Goal: Information Seeking & Learning: Understand process/instructions

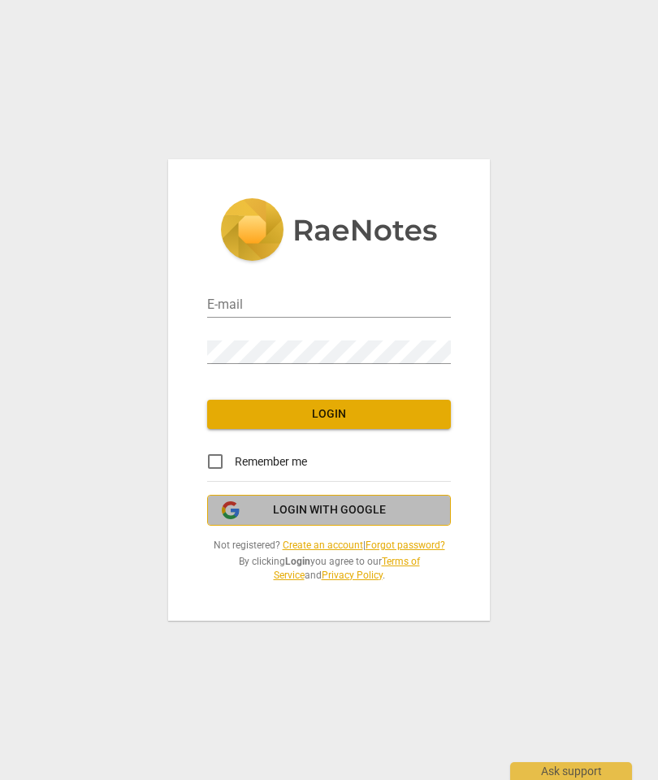
click at [301, 514] on span "Login with Google" at bounding box center [329, 510] width 113 height 16
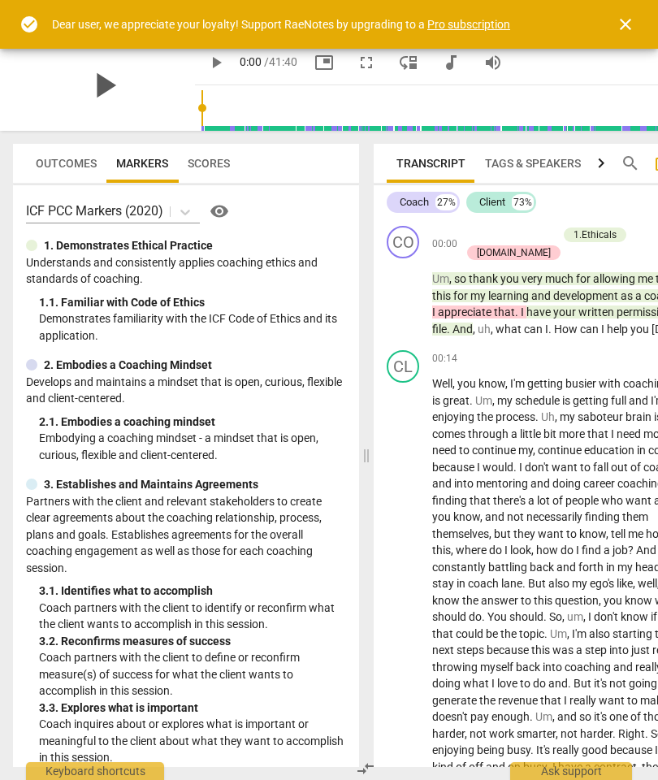
click at [102, 82] on span "play_arrow" at bounding box center [104, 85] width 42 height 42
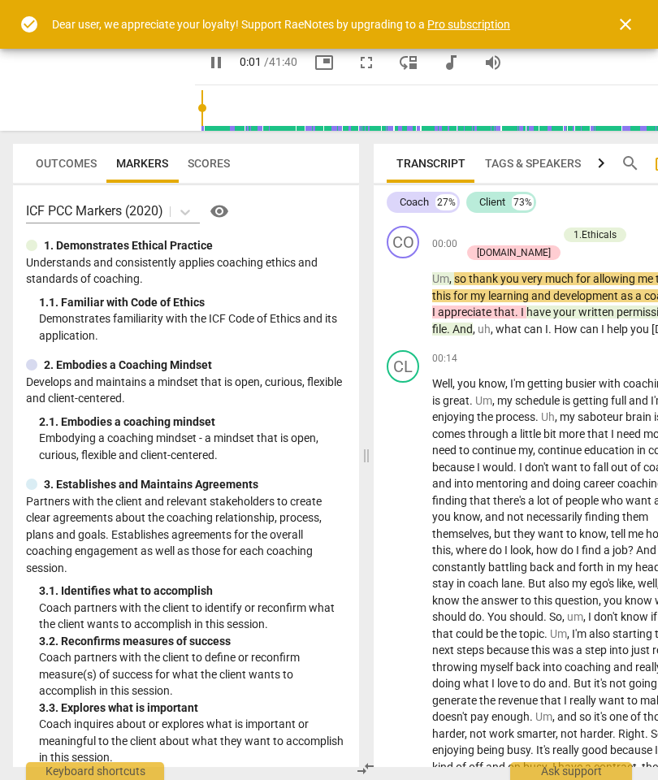
click at [623, 20] on span "close" at bounding box center [626, 25] width 20 height 20
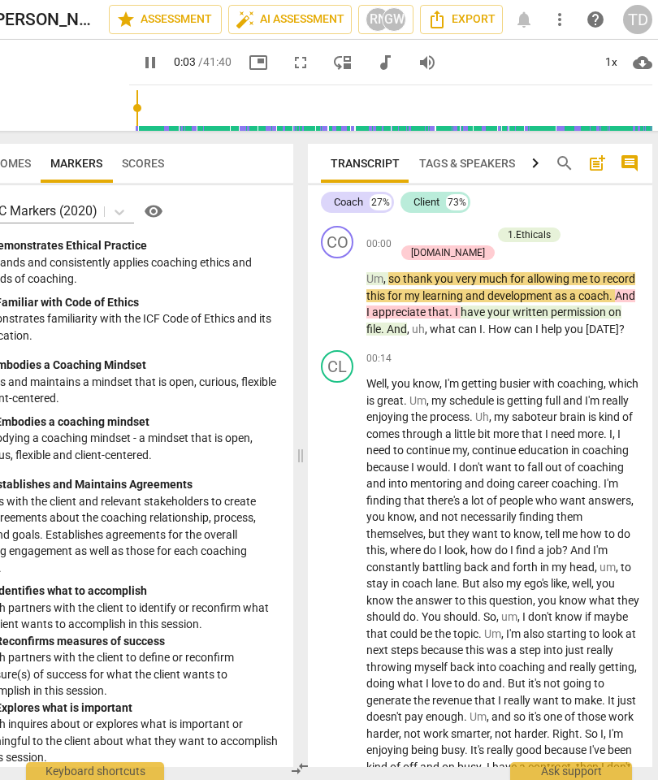
scroll to position [0, 73]
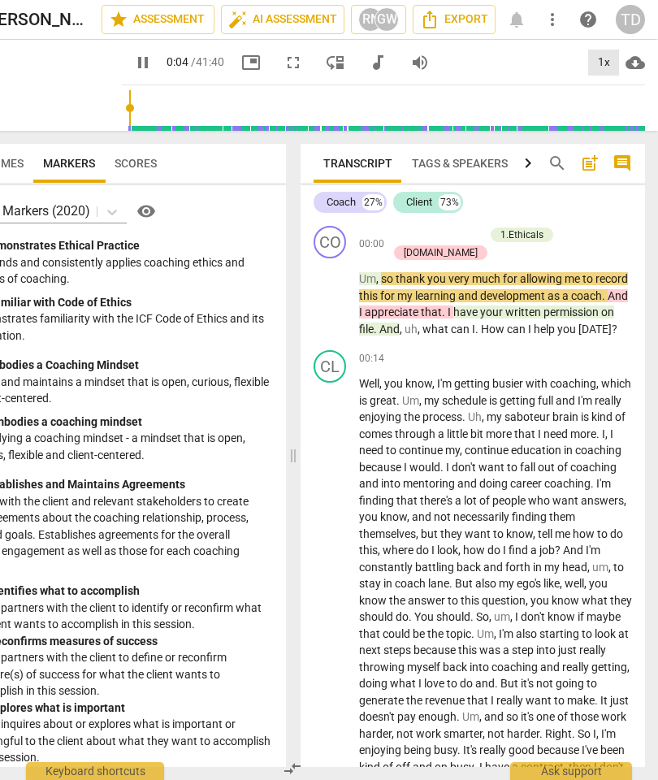
click at [605, 59] on div "1x" at bounding box center [603, 63] width 31 height 26
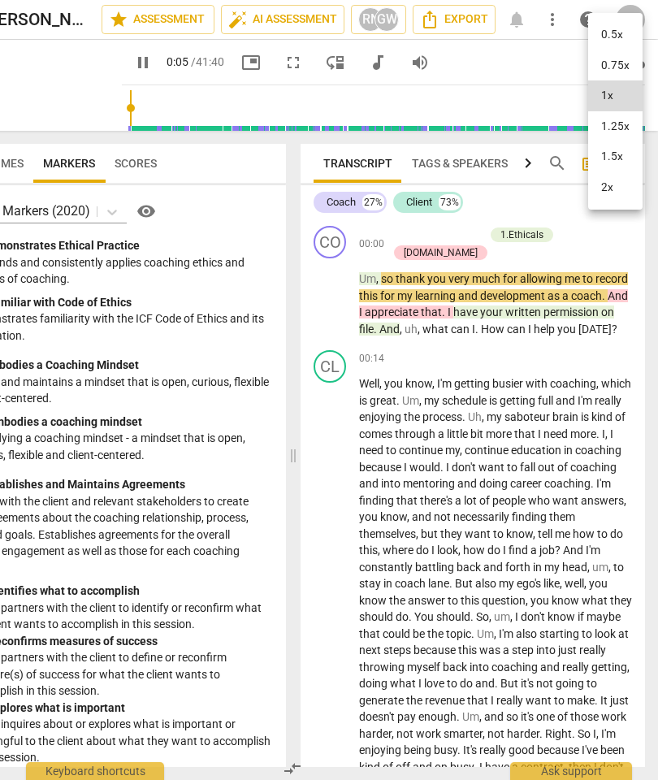
click at [601, 187] on li "2x" at bounding box center [615, 187] width 54 height 31
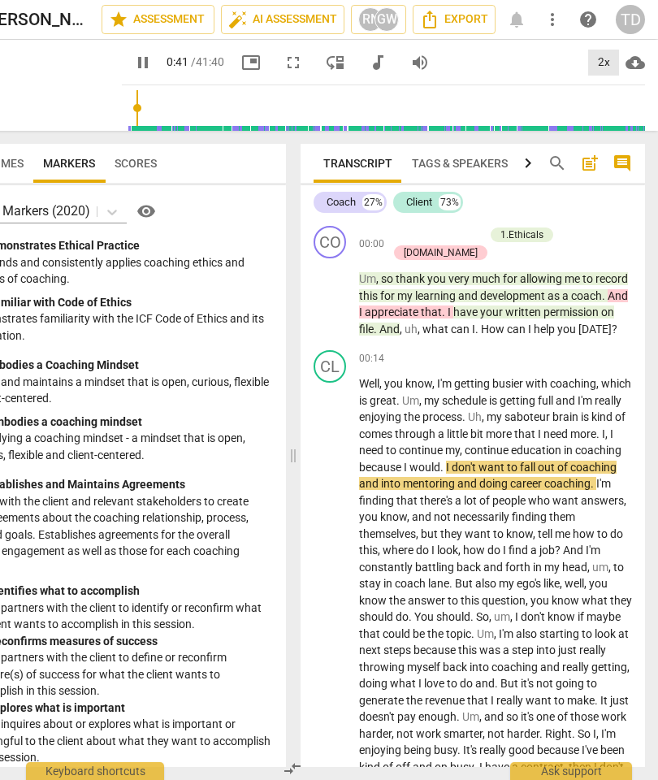
click at [602, 65] on div "2x" at bounding box center [603, 63] width 31 height 26
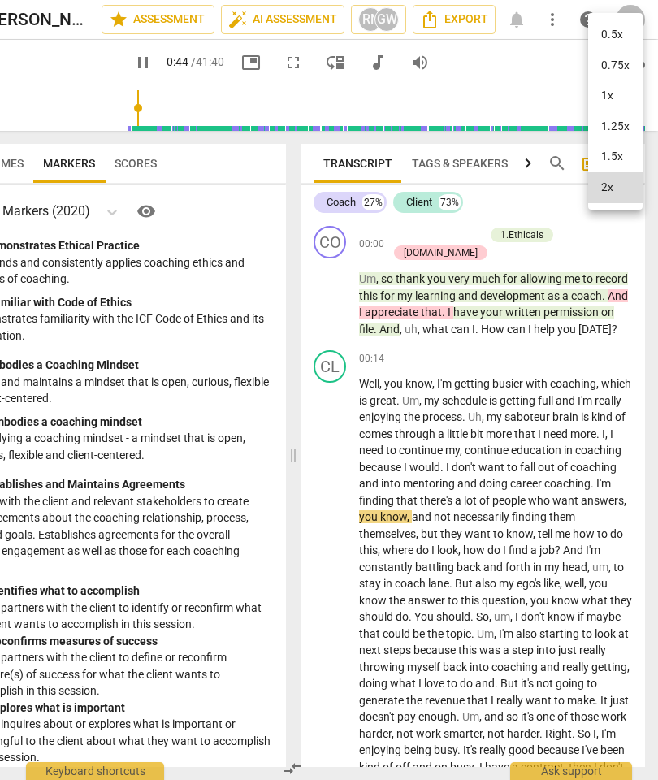
click at [610, 151] on li "1.5x" at bounding box center [615, 156] width 54 height 31
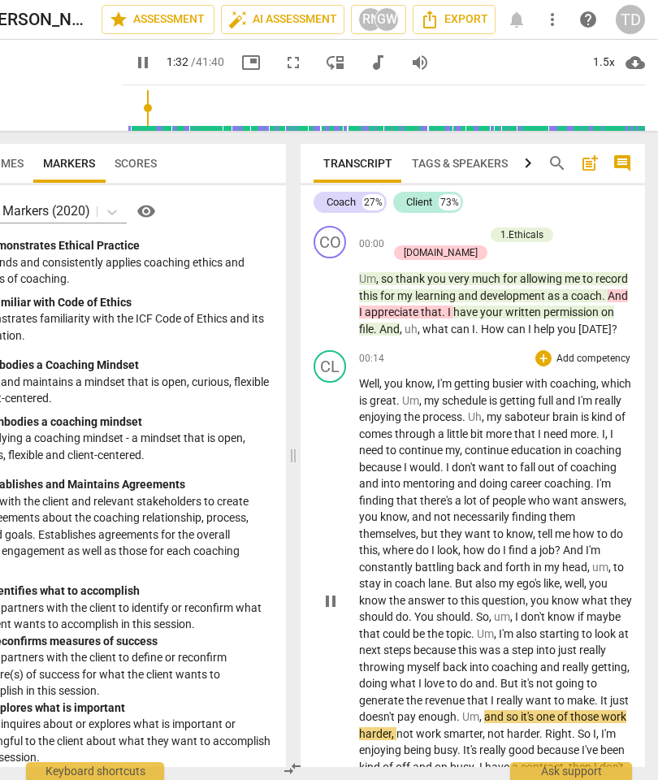
click at [329, 592] on span "pause" at bounding box center [331, 602] width 20 height 20
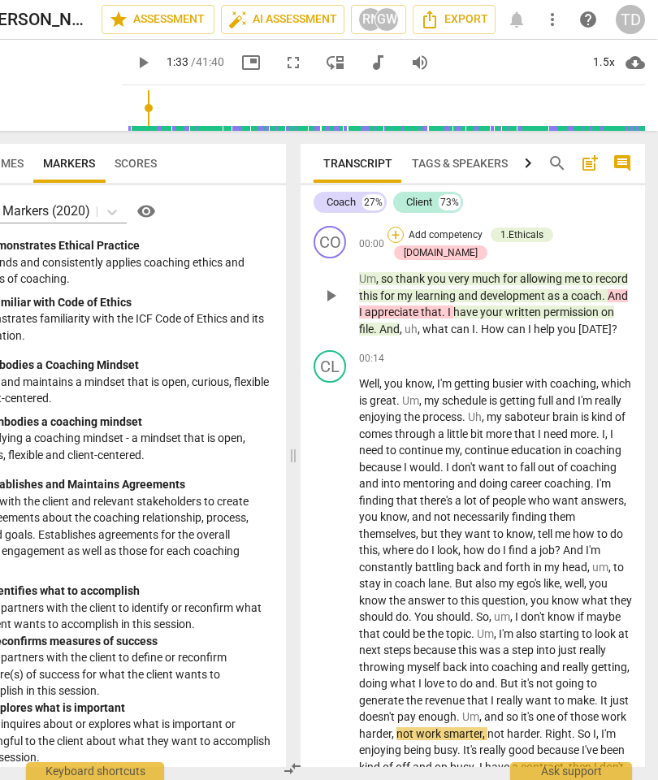
click at [404, 227] on div "+" at bounding box center [396, 235] width 16 height 16
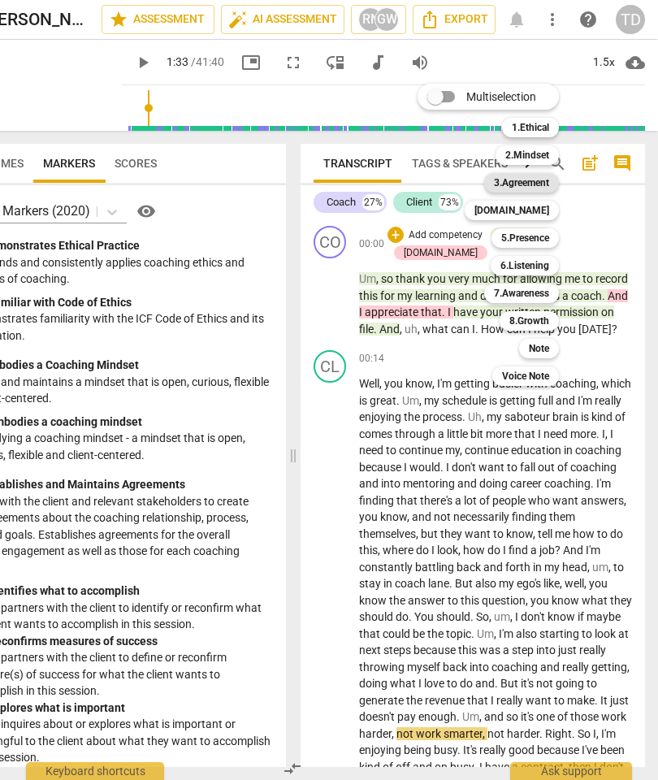
click at [520, 183] on b "3.Agreement" at bounding box center [521, 183] width 55 height 20
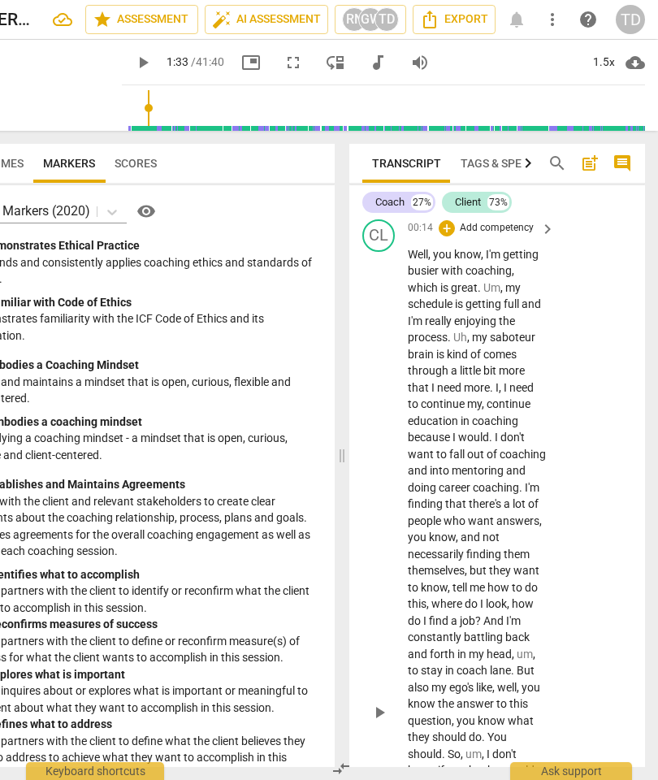
scroll to position [271, 0]
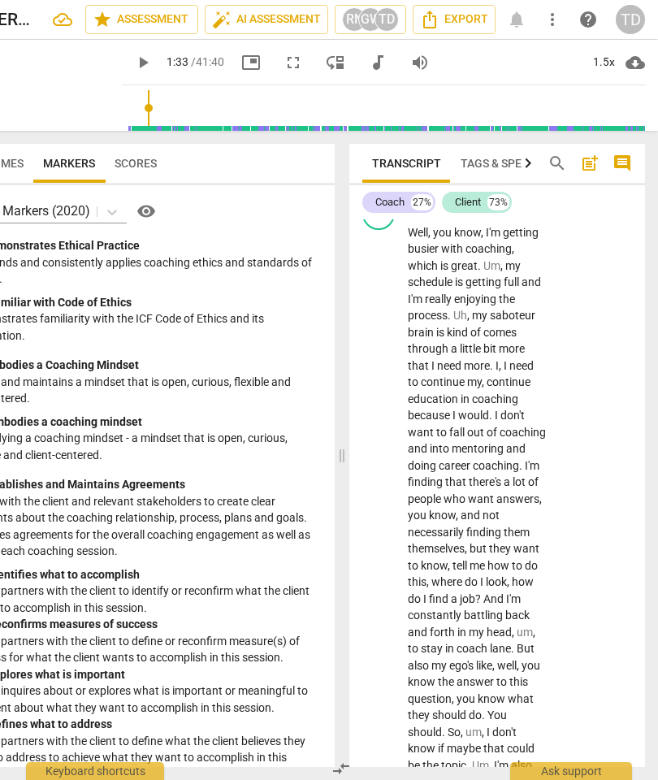
click at [148, 67] on span "play_arrow" at bounding box center [143, 63] width 20 height 20
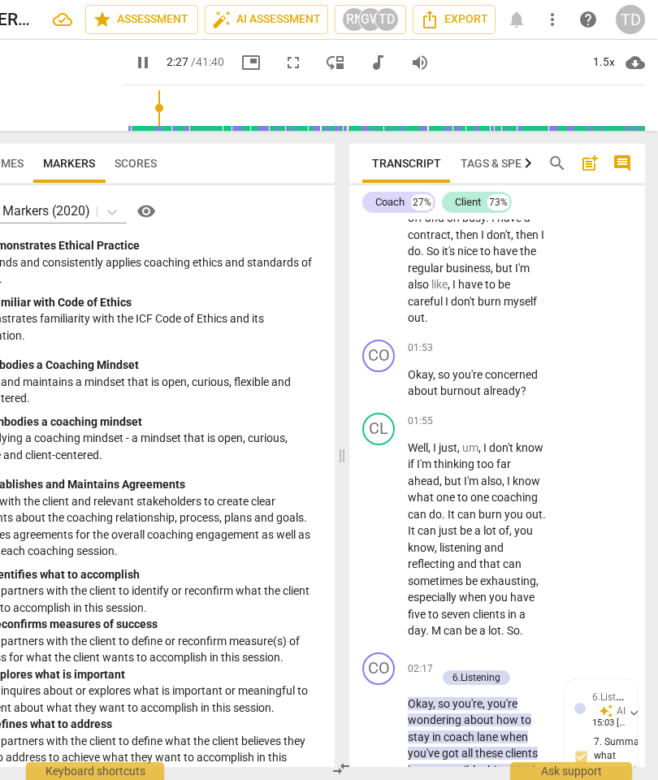
scroll to position [1659, 0]
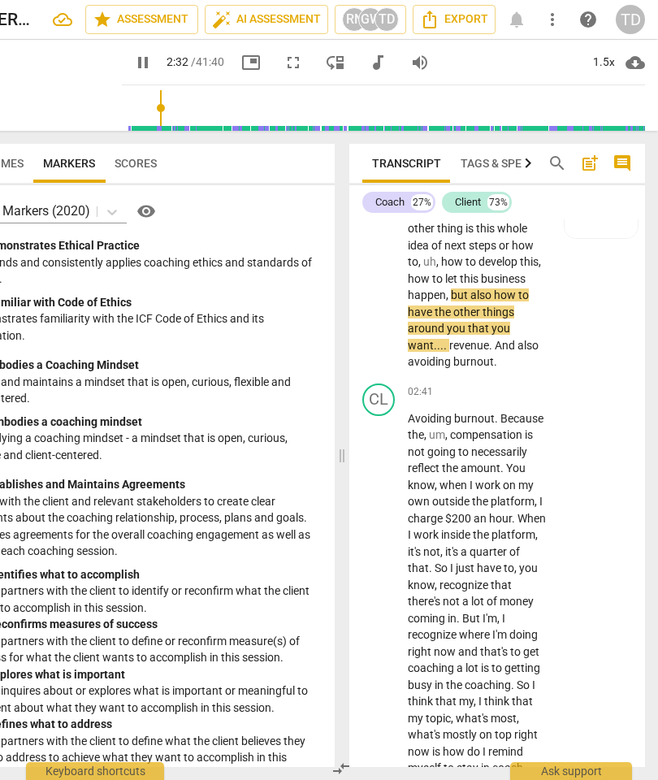
click at [145, 51] on button "pause" at bounding box center [142, 62] width 29 height 29
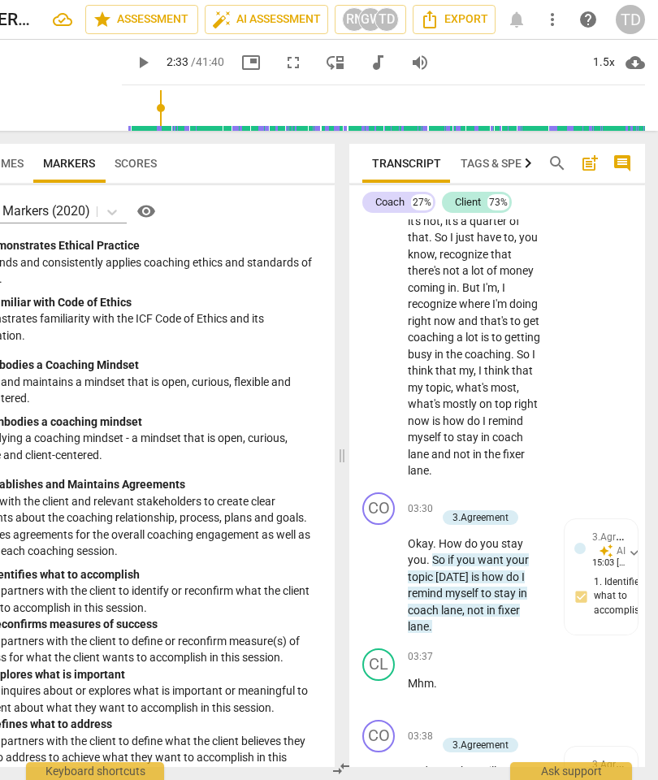
scroll to position [2002, 0]
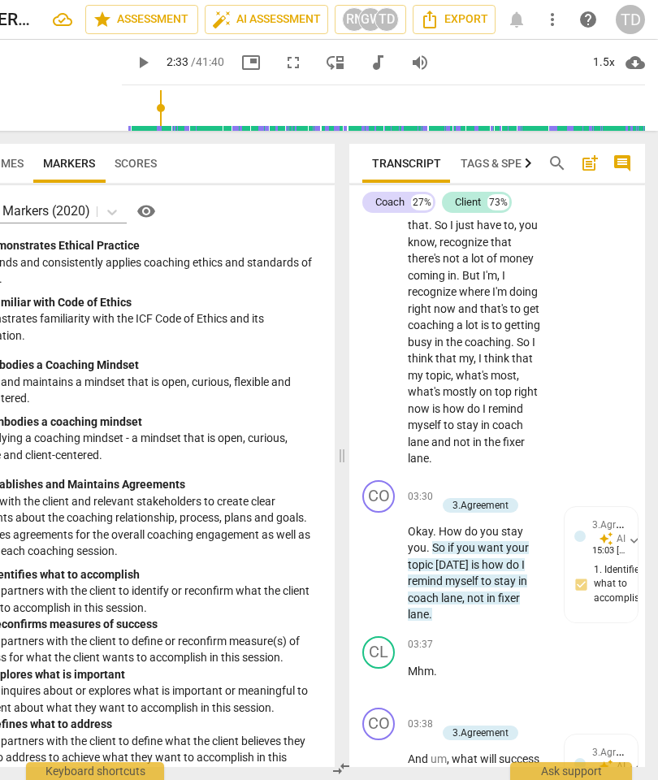
click at [147, 56] on span "play_arrow" at bounding box center [143, 63] width 20 height 20
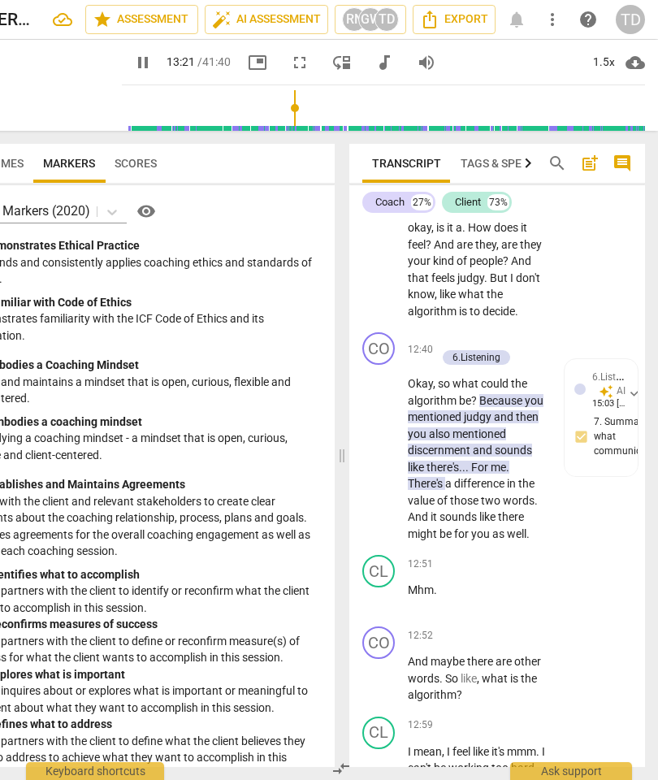
scroll to position [9328, 0]
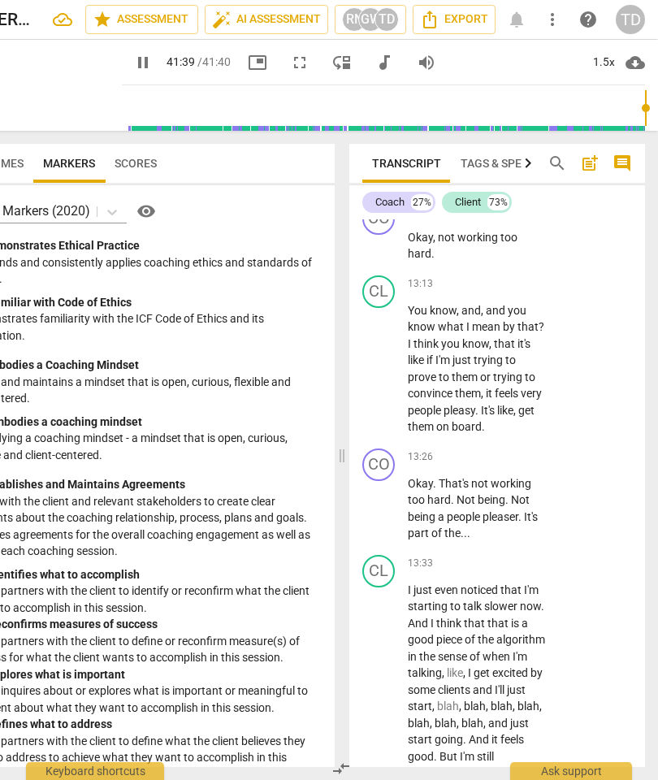
type input "2500"
